Goal: Task Accomplishment & Management: Complete application form

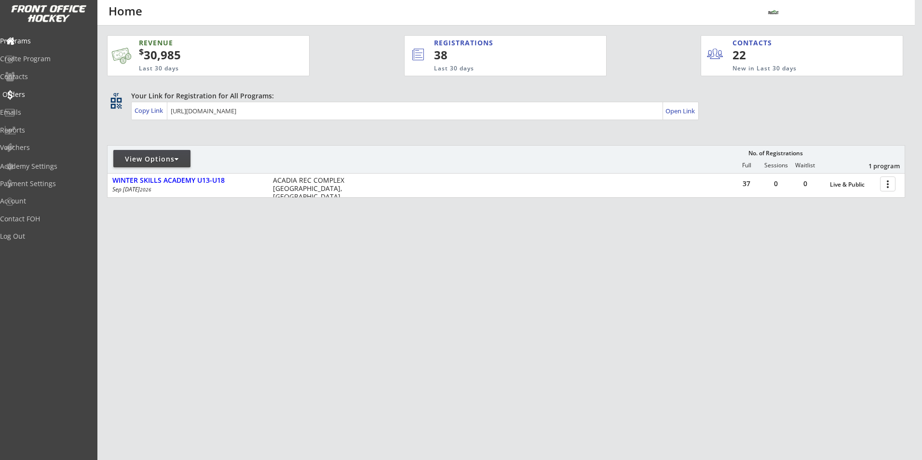
click at [36, 92] on div "Orders" at bounding box center [45, 94] width 87 height 7
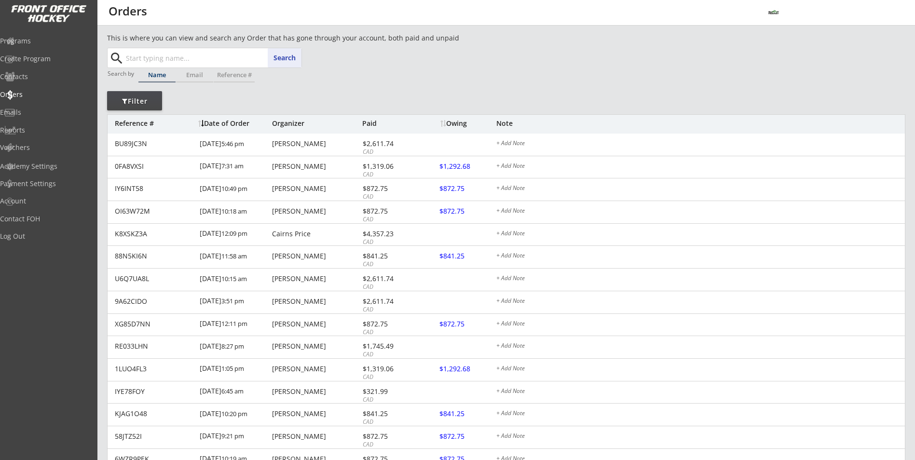
paste input "[PERSON_NAME]"
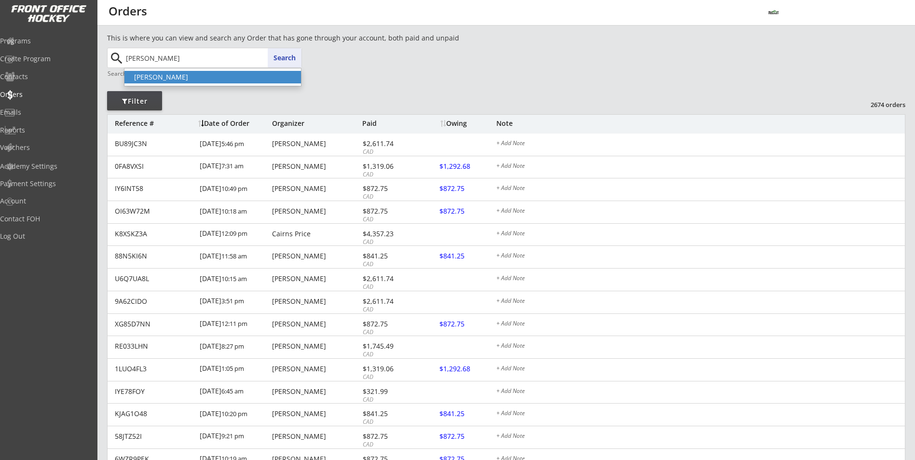
click at [167, 79] on p "[PERSON_NAME]" at bounding box center [212, 77] width 176 height 13
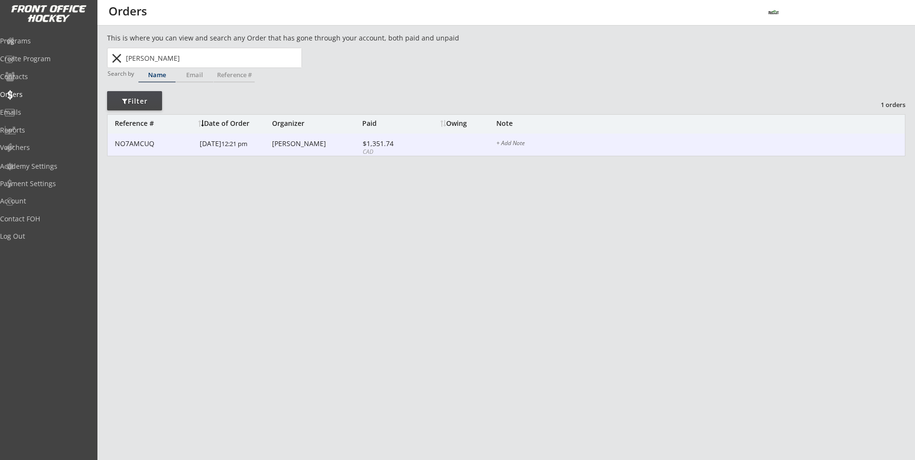
type input "[PERSON_NAME]"
click at [183, 147] on div "NO7AMCUQ" at bounding box center [154, 143] width 79 height 7
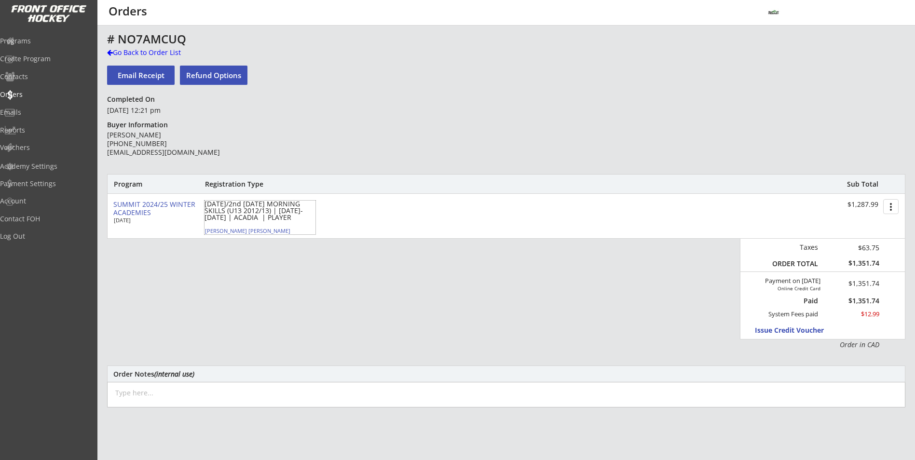
click at [218, 231] on div "[PERSON_NAME] [PERSON_NAME]" at bounding box center [259, 230] width 108 height 5
select select ""Forward""
select select ""U13 DIV 2""
select select ""AM""
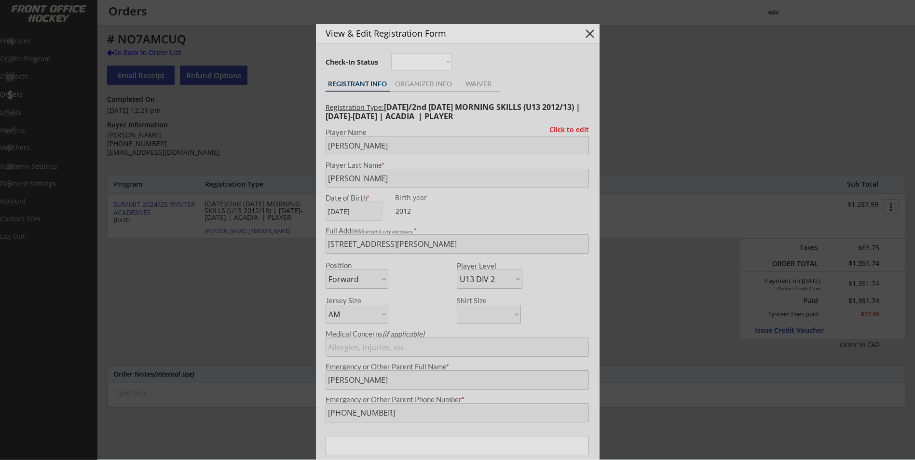
type input "[DEMOGRAPHIC_DATA]"
type input "Knights Hockey Club U13 2"
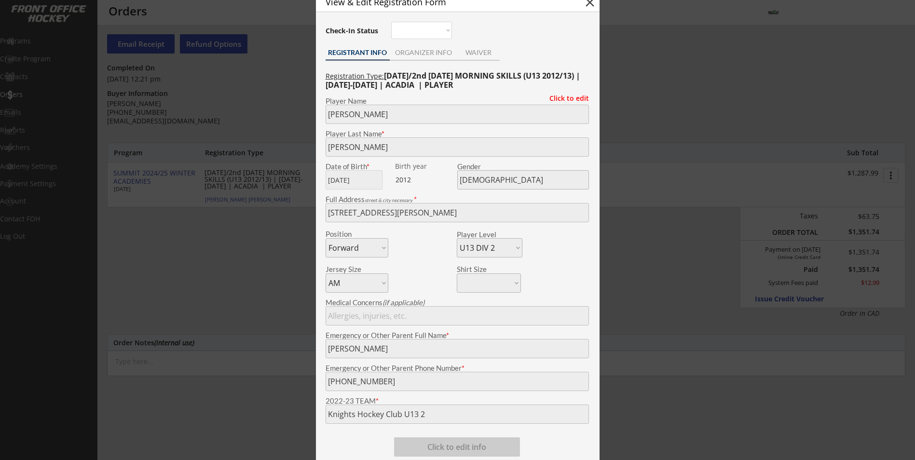
scroll to position [48, 0]
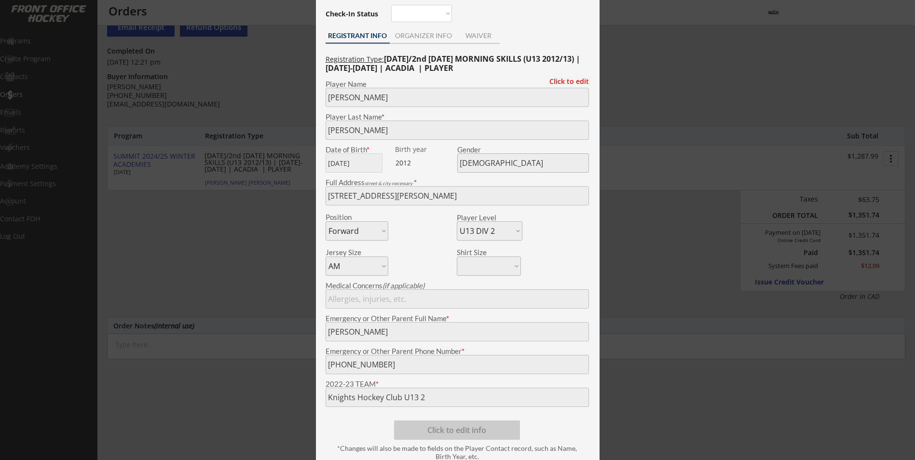
click at [187, 284] on div at bounding box center [457, 230] width 915 height 460
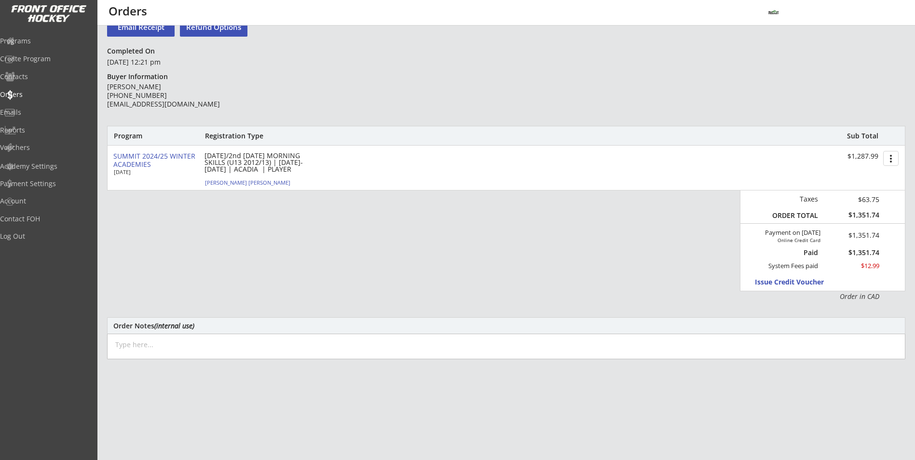
click at [218, 186] on div "SUMMIT 2024/25 WINTER ACADEMIES [DATE] [DATE]/2nd [DATE] MORNING SKILLS (U13 20…" at bounding box center [506, 168] width 797 height 44
click at [219, 185] on div "[PERSON_NAME] [PERSON_NAME]" at bounding box center [259, 182] width 108 height 5
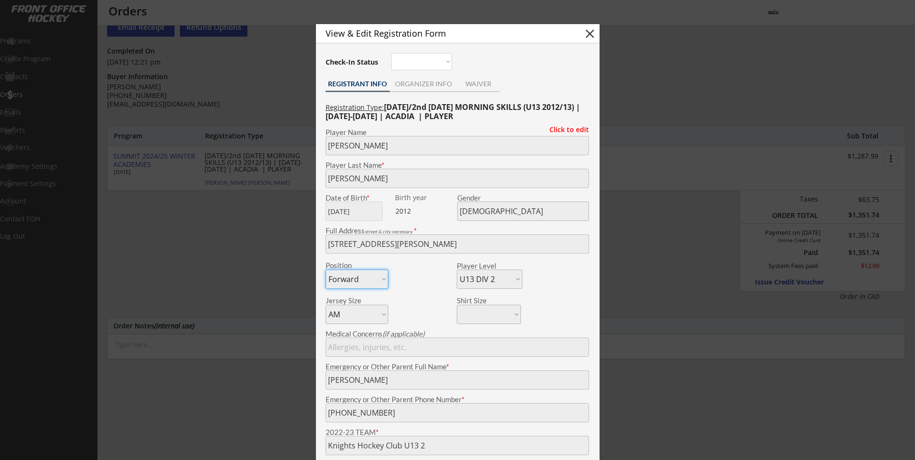
click at [641, 245] on div at bounding box center [457, 230] width 915 height 460
